Goal: Task Accomplishment & Management: Use online tool/utility

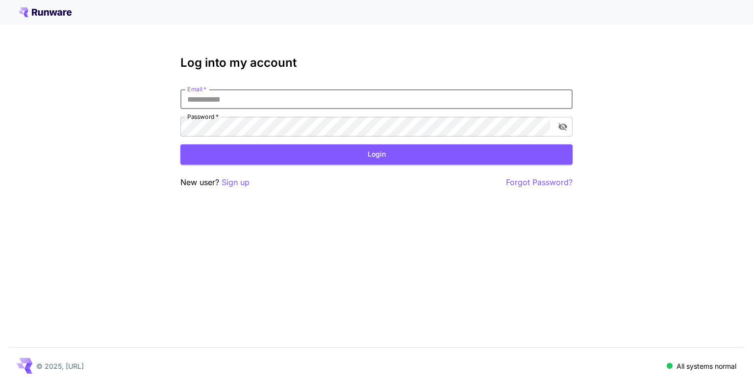
click at [237, 96] on input "Email   *" at bounding box center [377, 99] width 392 height 20
type input "**********"
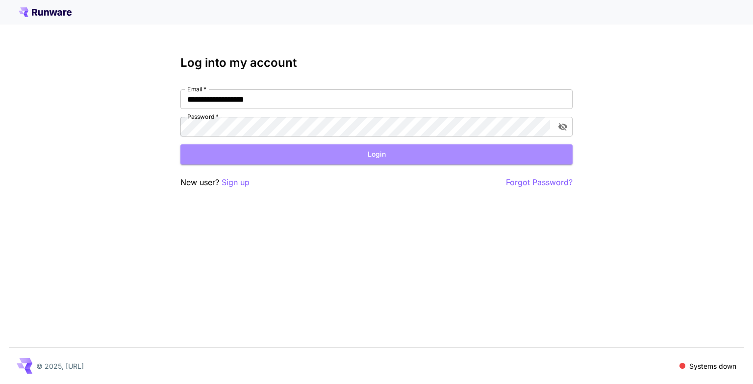
click at [260, 155] on button "Login" at bounding box center [377, 154] width 392 height 20
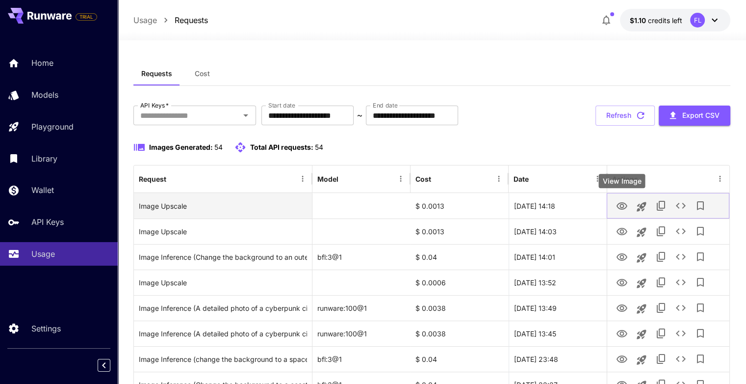
click at [618, 205] on icon "View Image" at bounding box center [622, 206] width 12 height 12
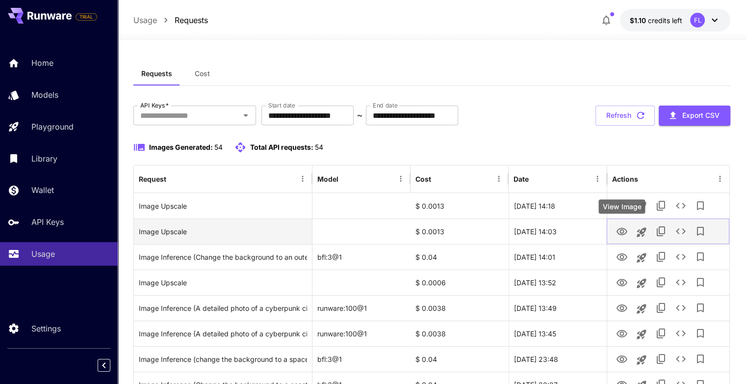
click at [621, 234] on icon "View Image" at bounding box center [622, 231] width 11 height 7
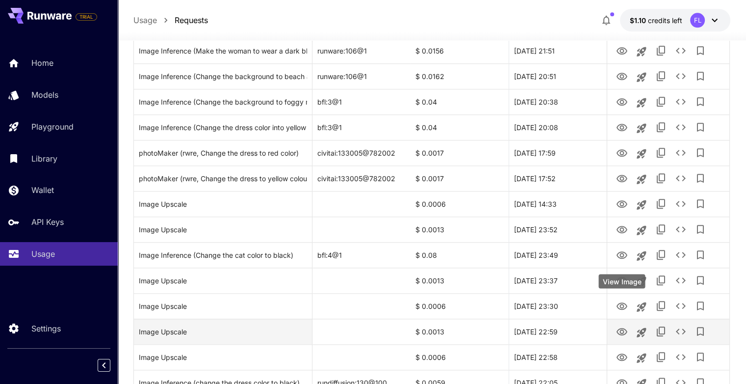
scroll to position [1139, 0]
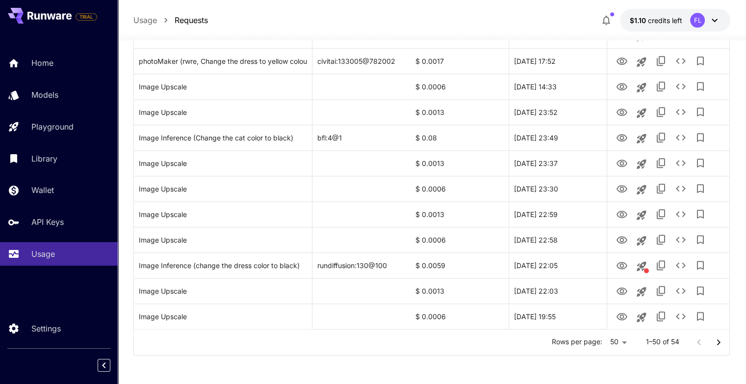
click at [712, 341] on button "Go to next page" at bounding box center [719, 342] width 20 height 20
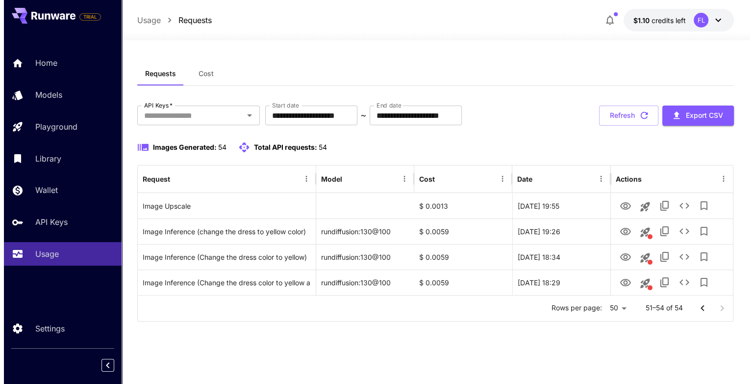
scroll to position [0, 0]
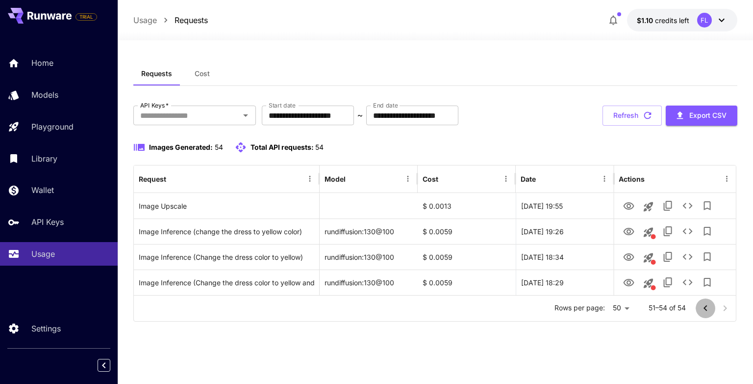
click at [705, 310] on icon "Go to previous page" at bounding box center [706, 308] width 12 height 12
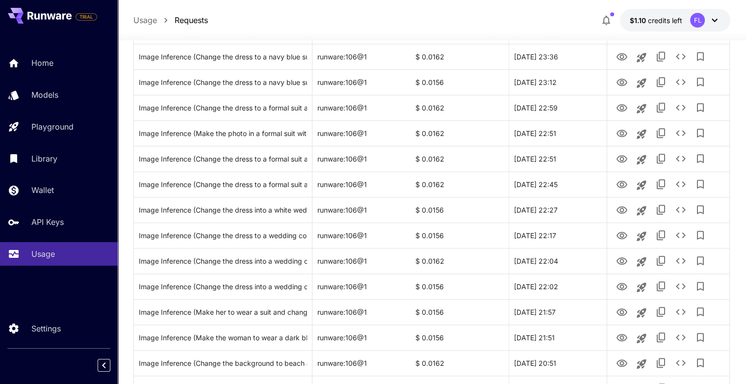
scroll to position [1030, 0]
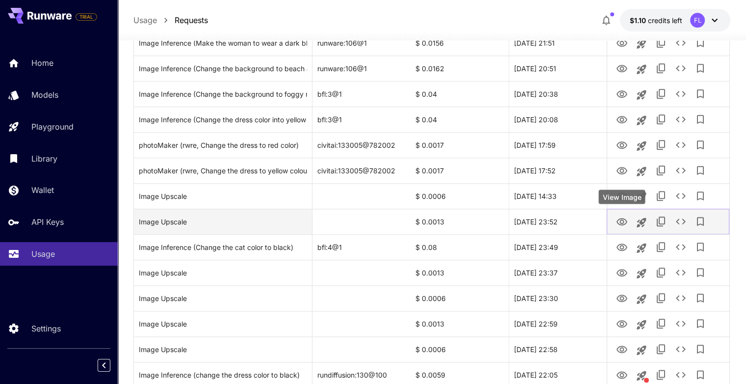
click at [618, 220] on icon "View Image" at bounding box center [622, 222] width 12 height 12
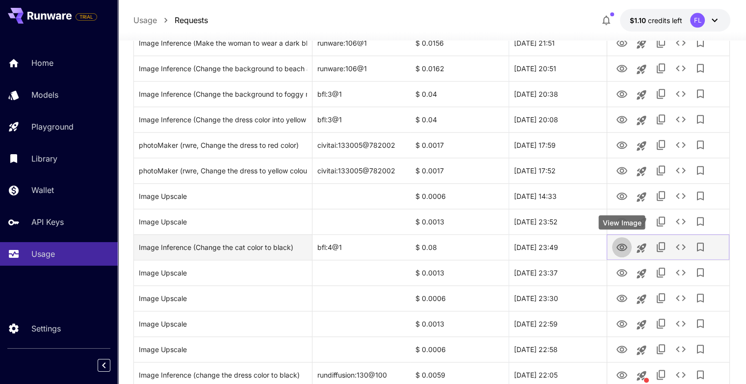
click at [619, 245] on icon "View Image" at bounding box center [622, 247] width 12 height 12
